Goal: Book appointment/travel/reservation

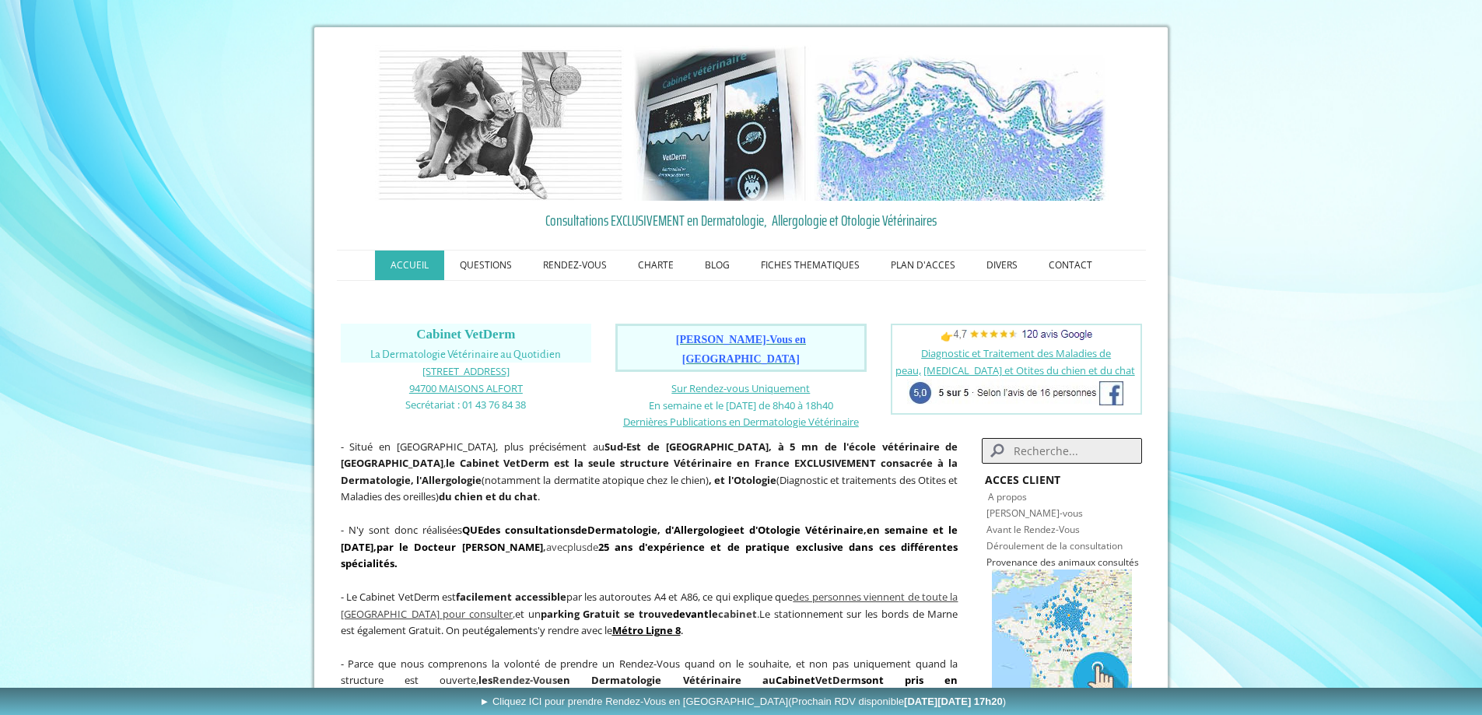
click at [735, 338] on span "[PERSON_NAME]-Vous en [GEOGRAPHIC_DATA]" at bounding box center [741, 349] width 130 height 31
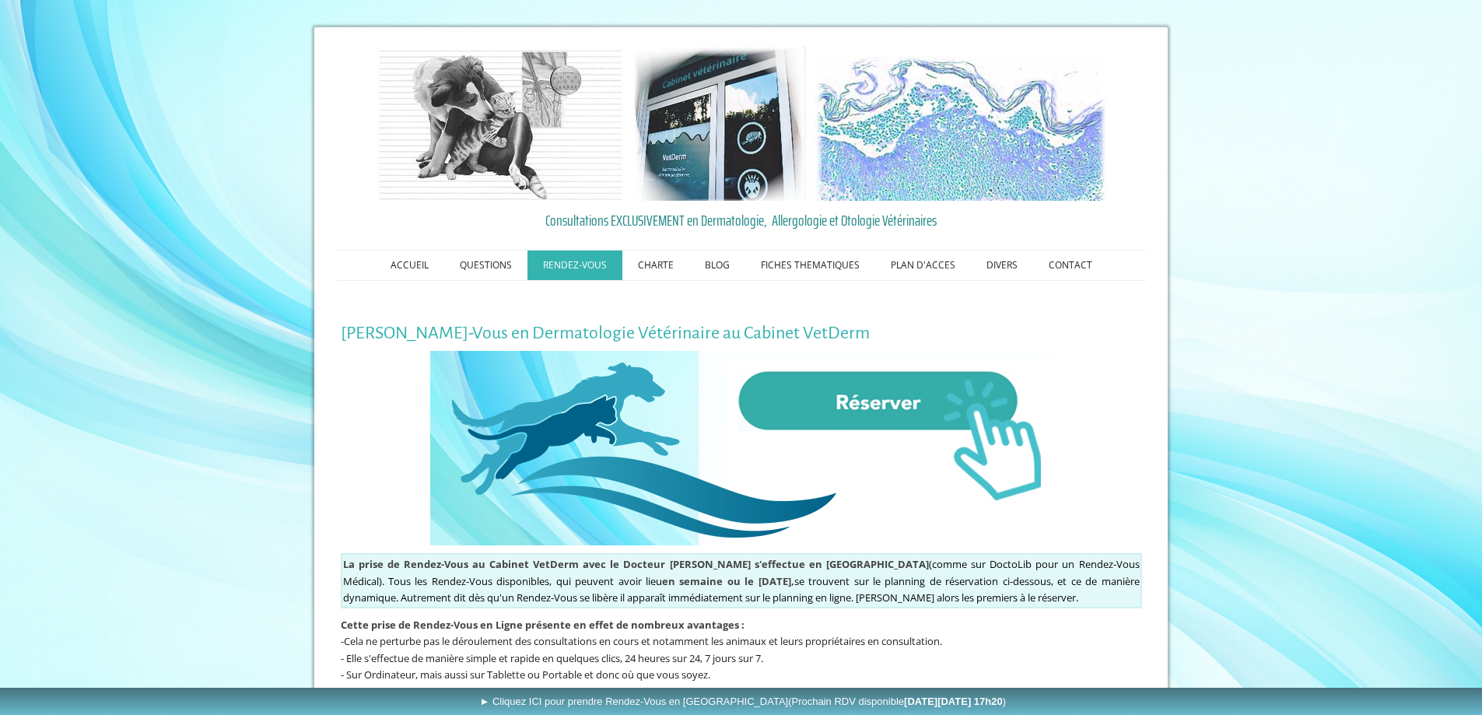
click at [884, 410] on img at bounding box center [741, 448] width 623 height 195
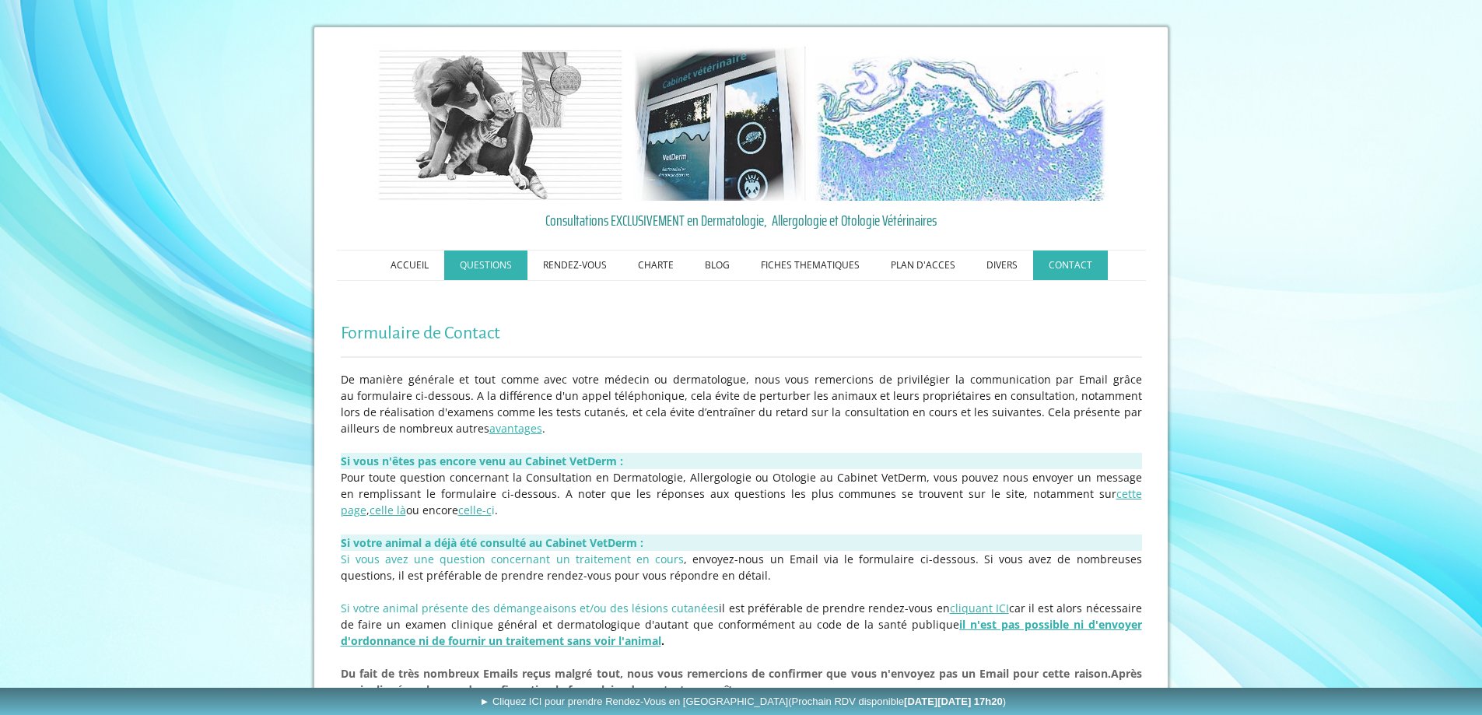
click at [506, 261] on link "QUESTIONS" at bounding box center [485, 266] width 83 height 30
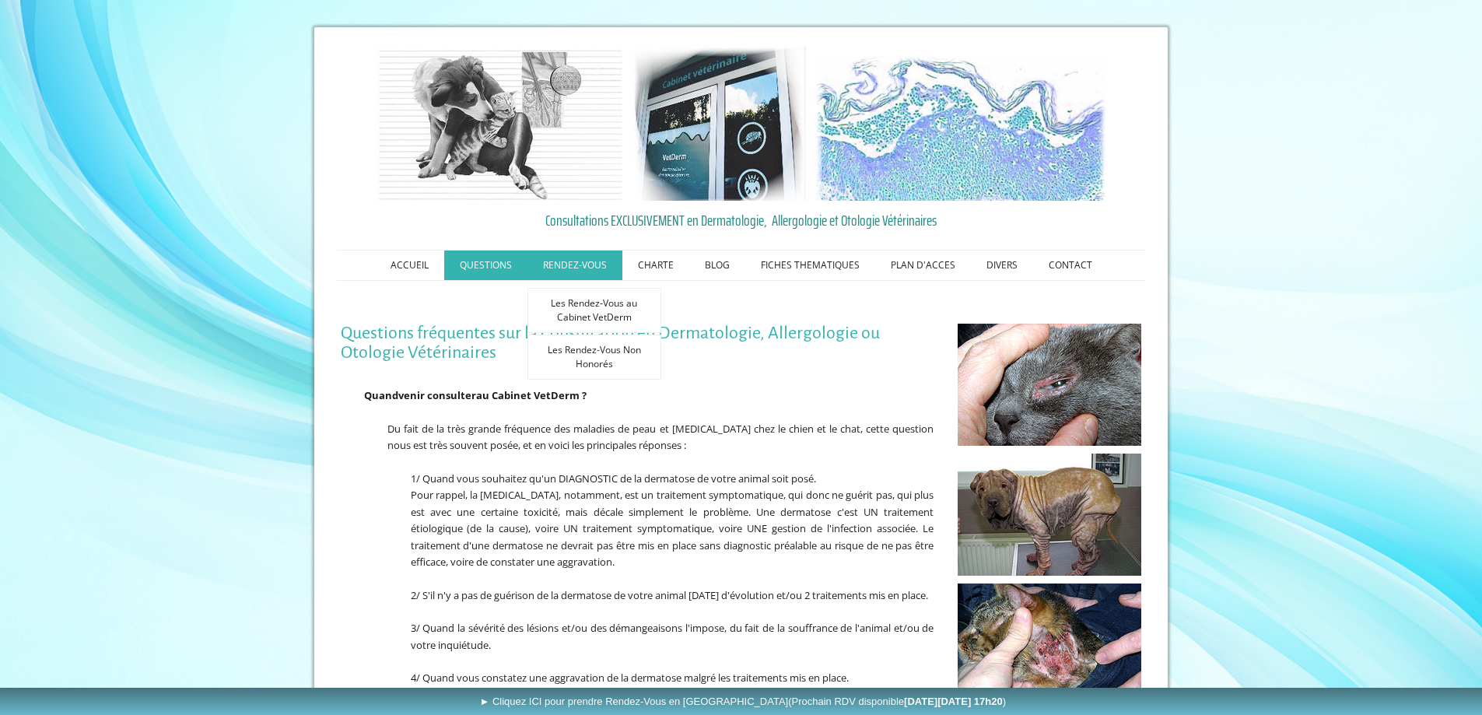
click at [582, 263] on link "RENDEZ-VOUS" at bounding box center [575, 266] width 95 height 30
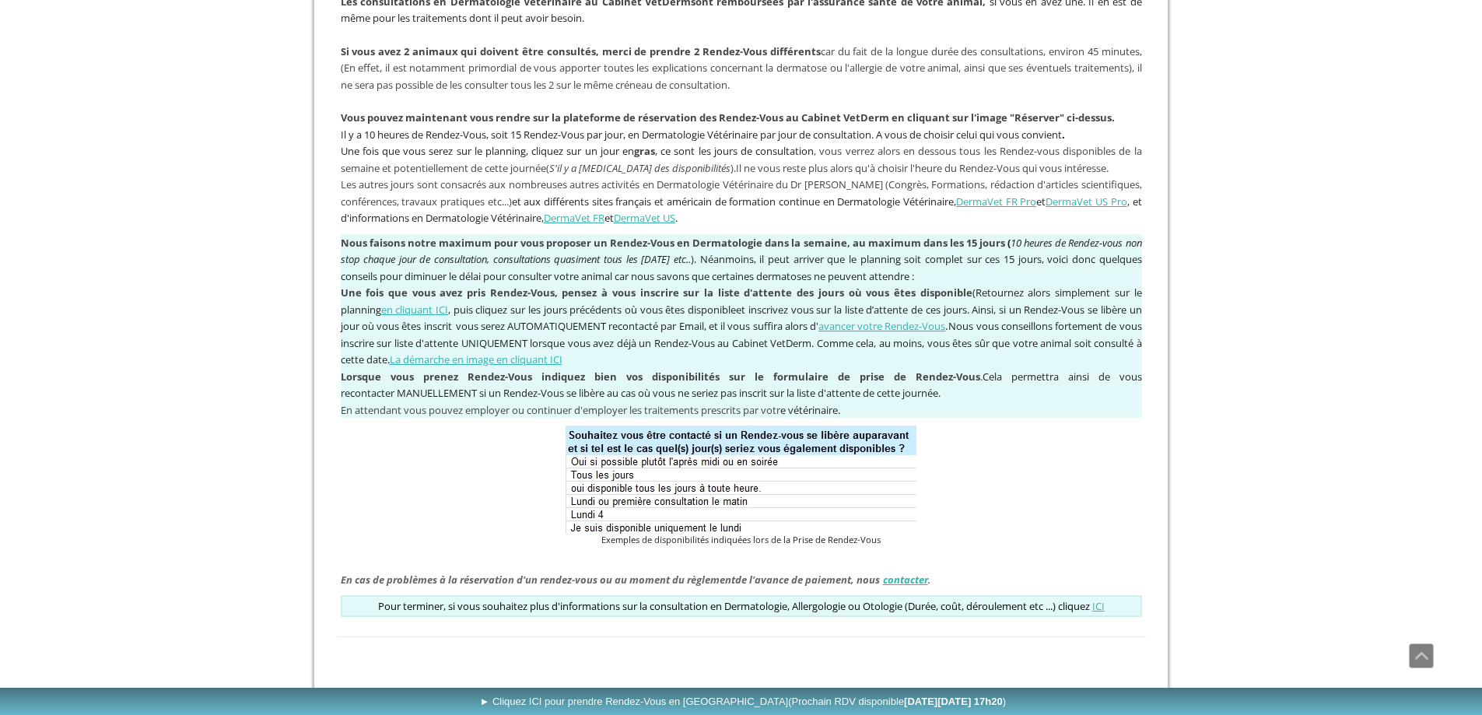
scroll to position [1186, 0]
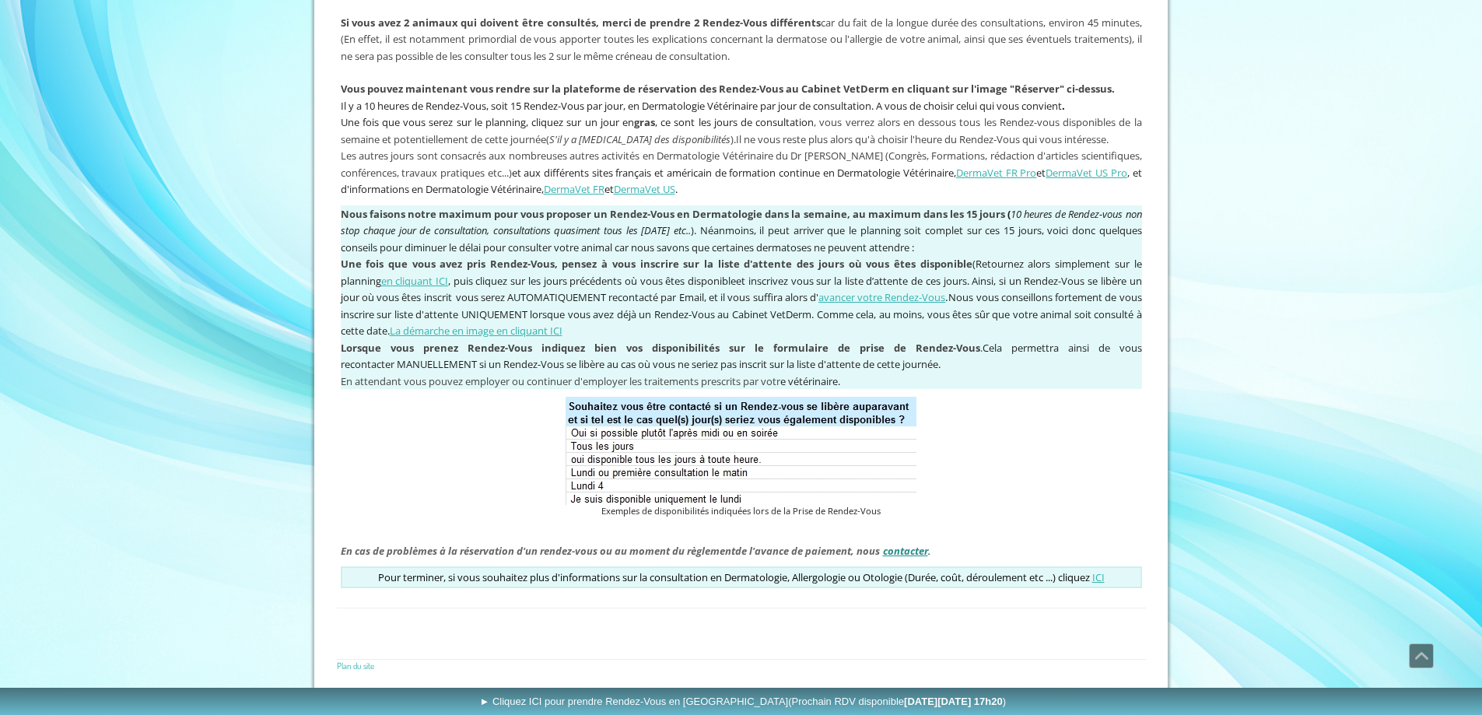
click at [910, 554] on link "contacter" at bounding box center [905, 551] width 45 height 14
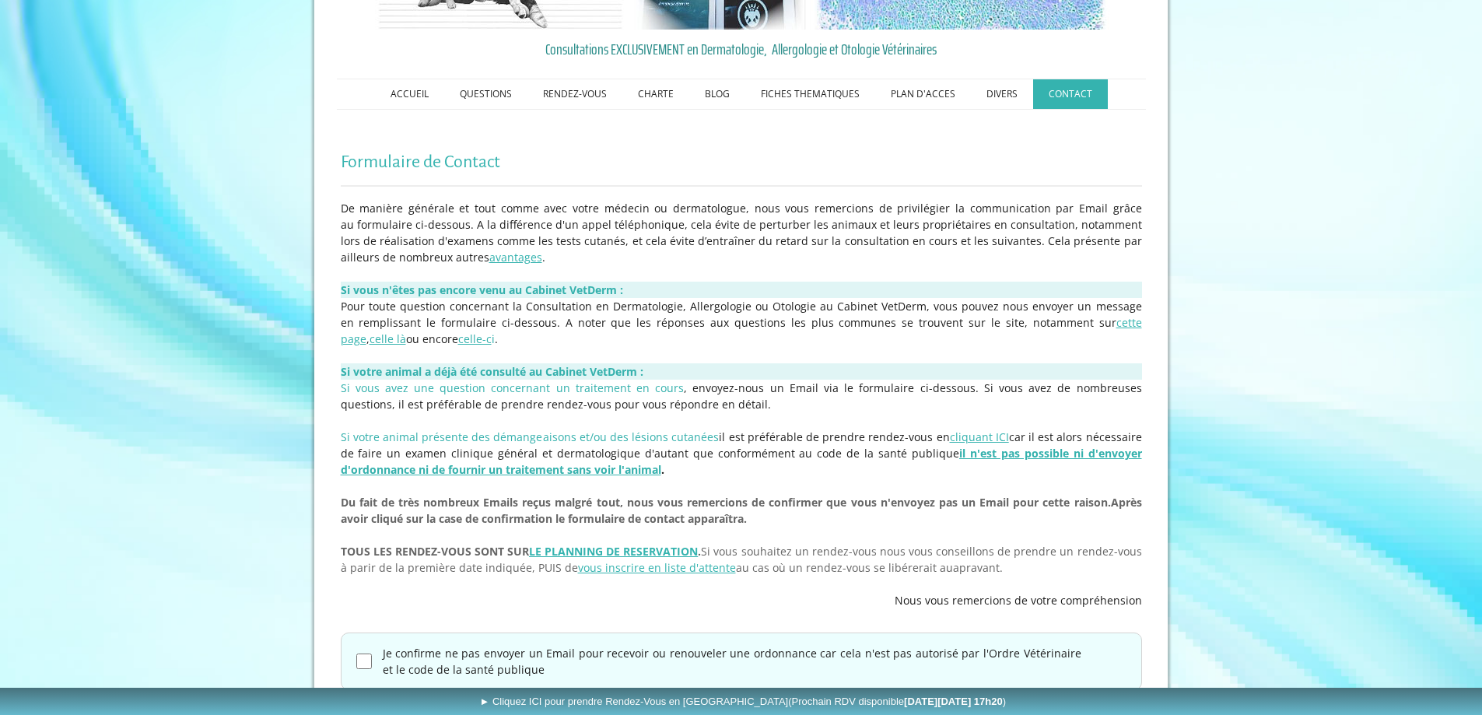
scroll to position [233, 0]
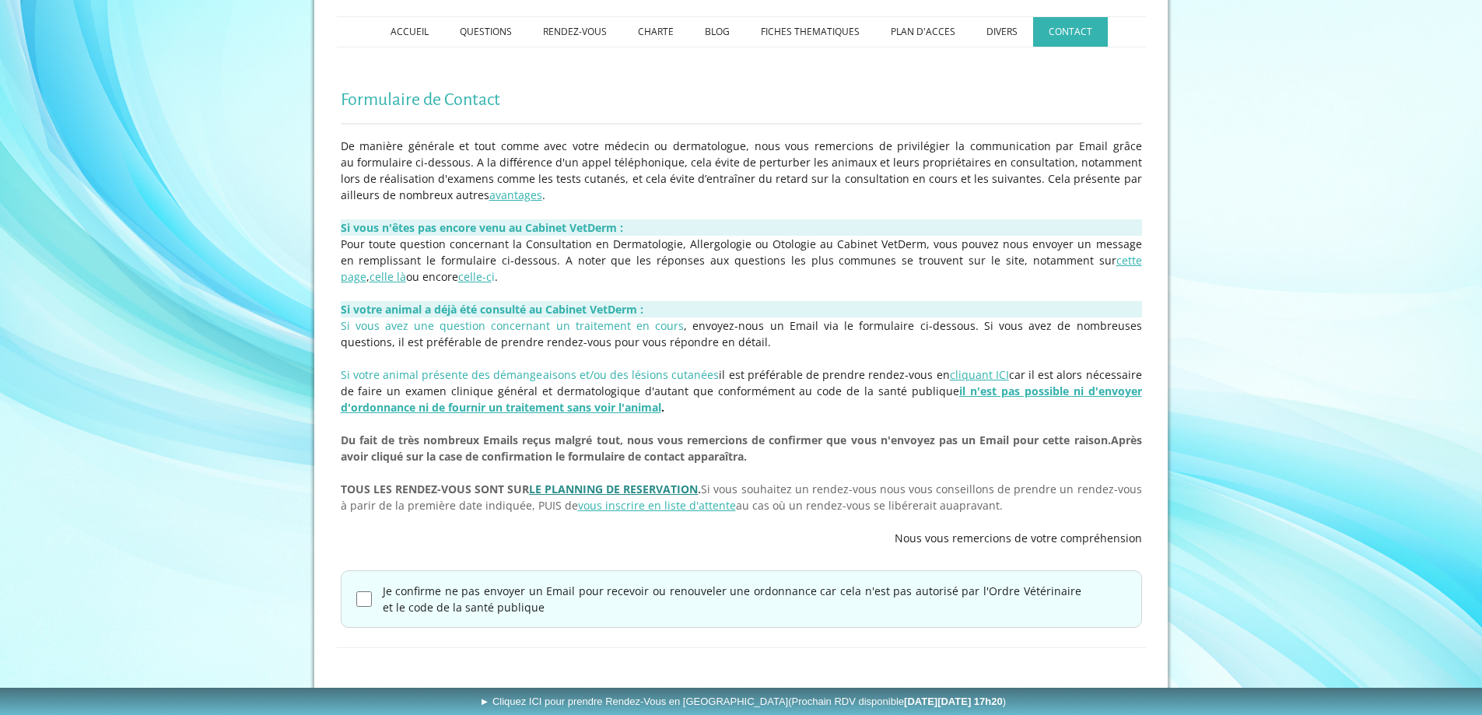
click at [619, 490] on link "LE PLANNING DE RESERVATION" at bounding box center [613, 489] width 169 height 15
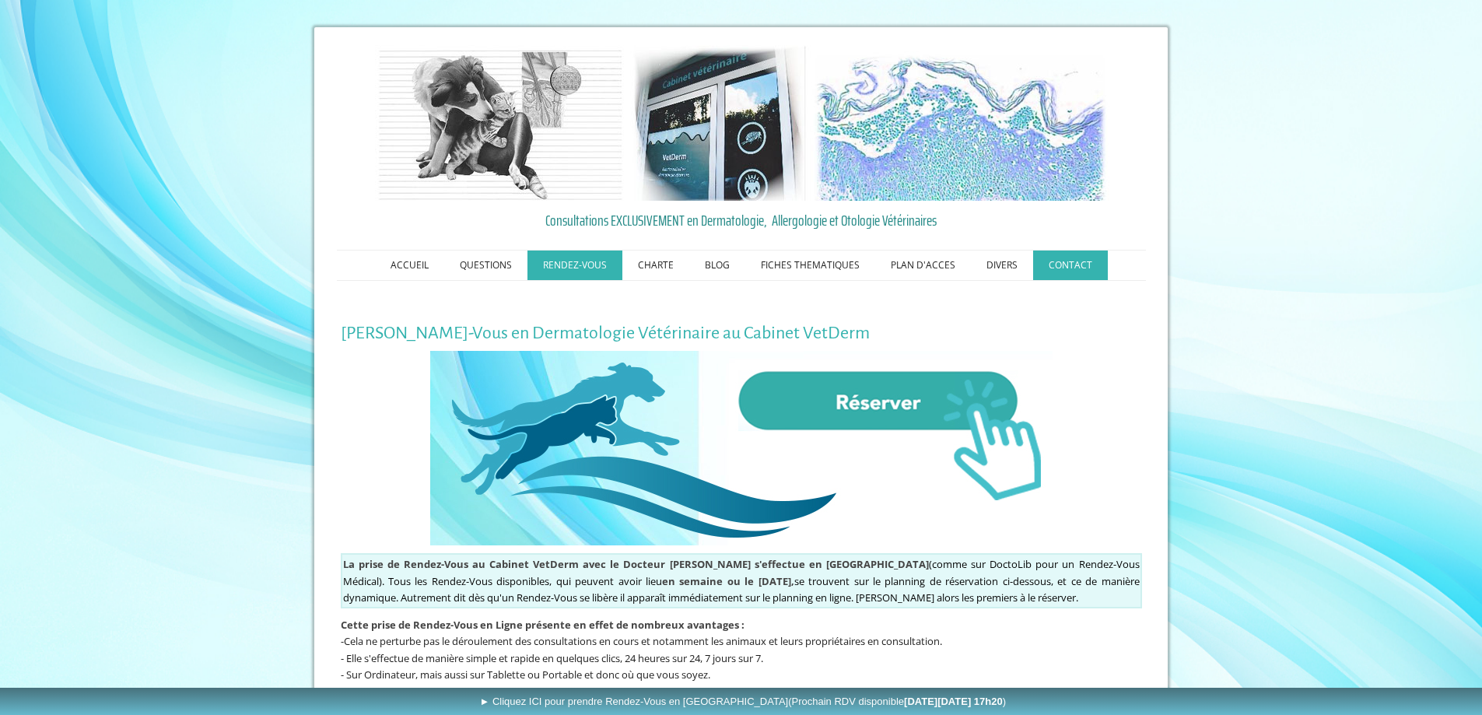
click at [1073, 269] on link "CONTACT" at bounding box center [1070, 266] width 75 height 30
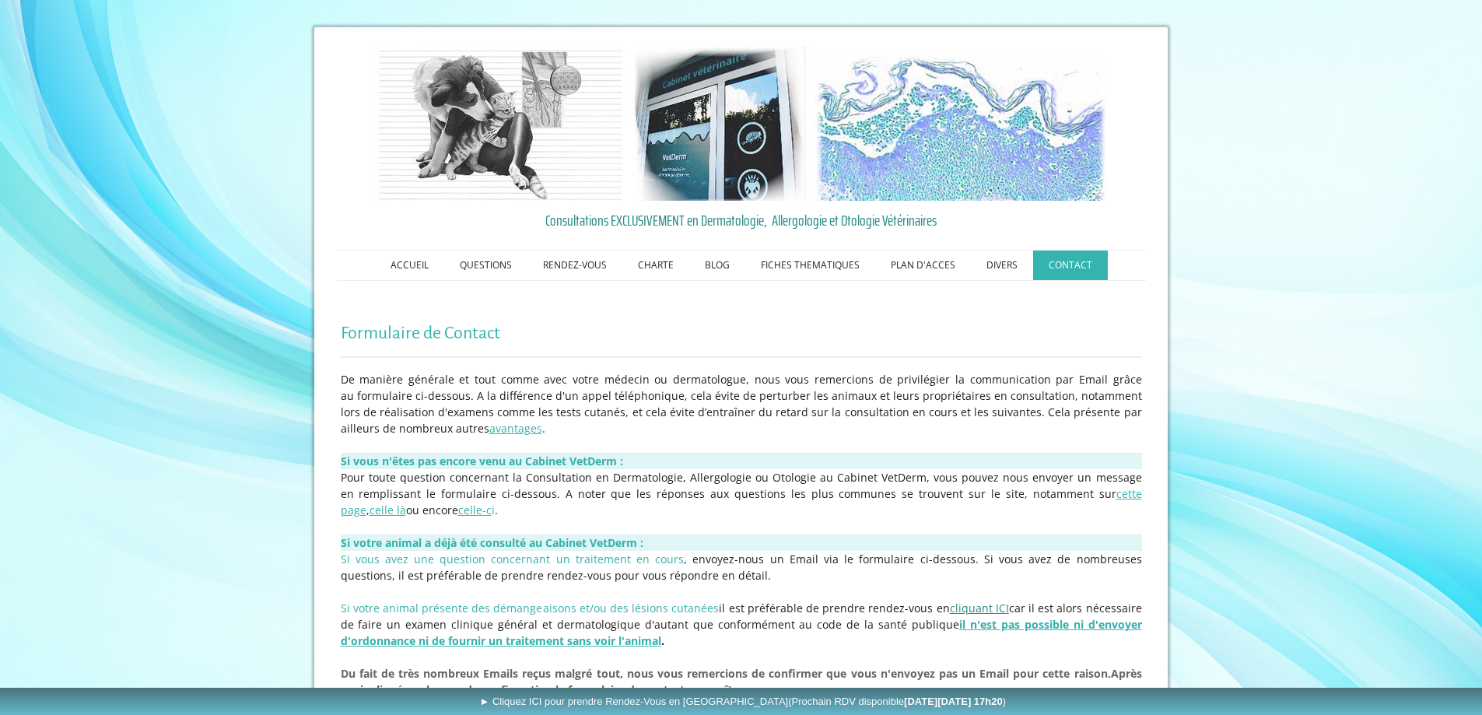
click at [966, 602] on link "cliquant ICI" at bounding box center [979, 608] width 59 height 15
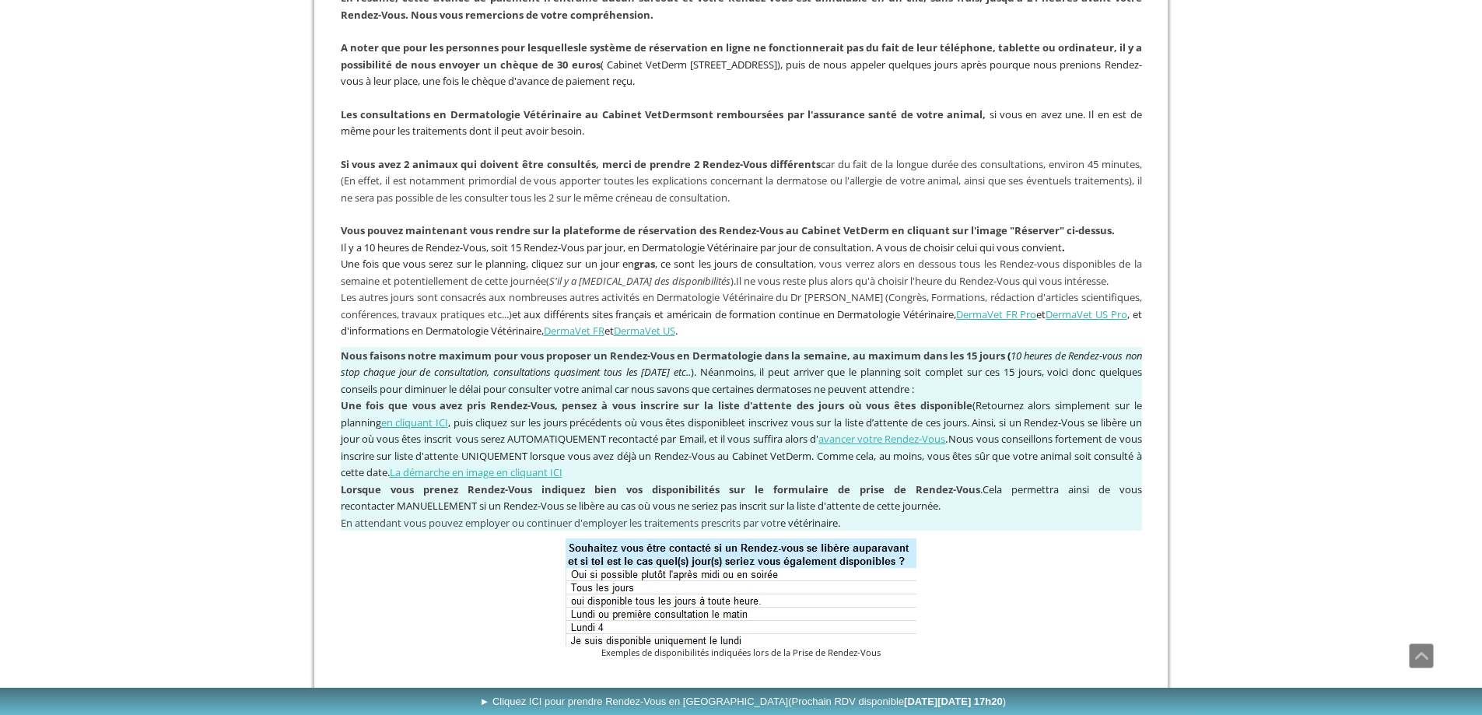
scroll to position [1186, 0]
